Goal: Task Accomplishment & Management: Manage account settings

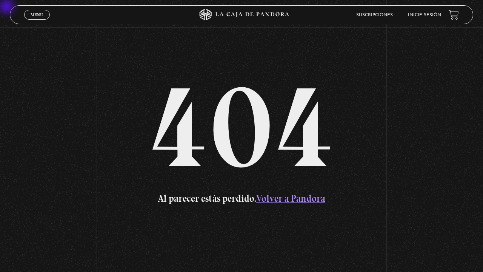
click at [317, 203] on link "Volver a Pandora" at bounding box center [290, 199] width 69 height 12
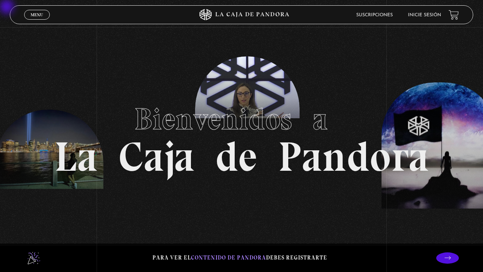
click at [362, 14] on link "Inicie sesión" at bounding box center [424, 15] width 33 height 5
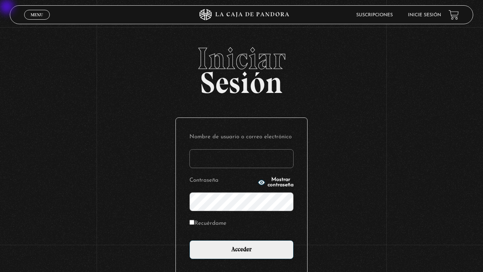
click at [220, 159] on input "Nombre de usuario o correo electrónico" at bounding box center [242, 158] width 104 height 19
type input "q"
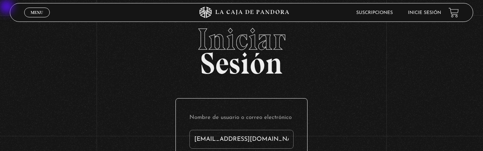
type input "pablo4592@hotmail.com"
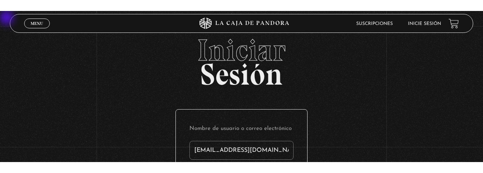
scroll to position [107, 0]
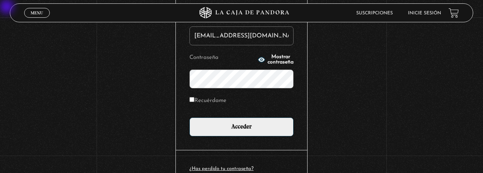
click at [190, 117] on input "Acceder" at bounding box center [242, 126] width 104 height 19
